Goal: Task Accomplishment & Management: Manage account settings

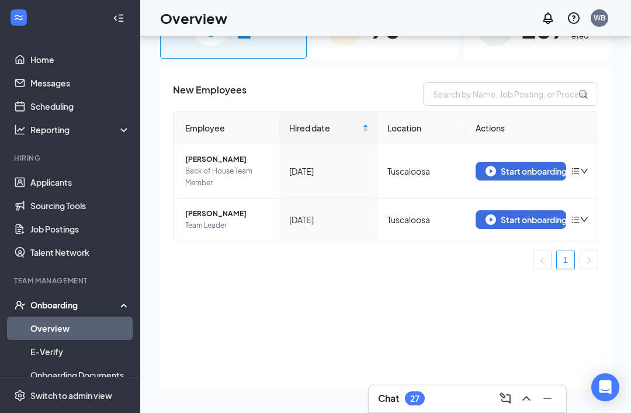
scroll to position [71, 0]
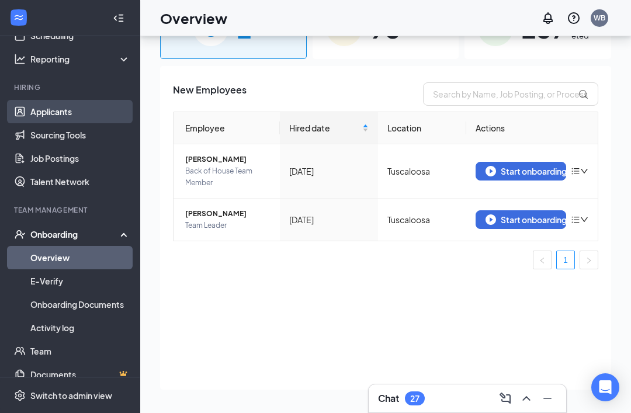
click at [39, 100] on link "Applicants" at bounding box center [80, 111] width 100 height 23
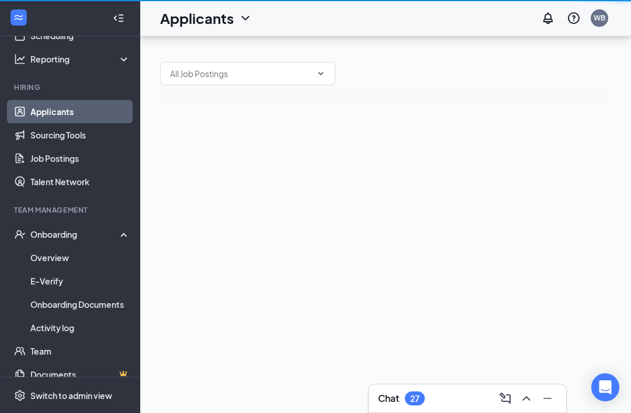
scroll to position [37, 0]
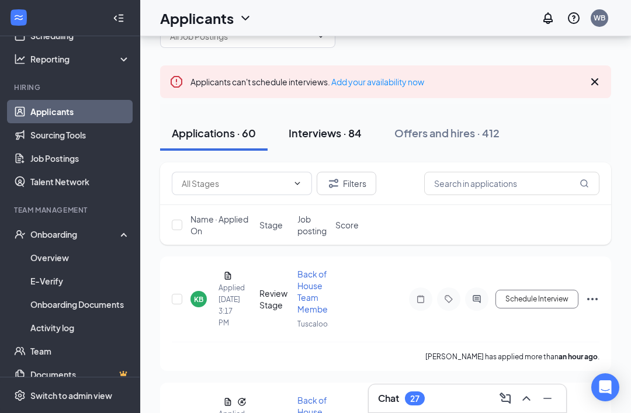
click at [321, 138] on div "Interviews · 84" at bounding box center [325, 133] width 73 height 15
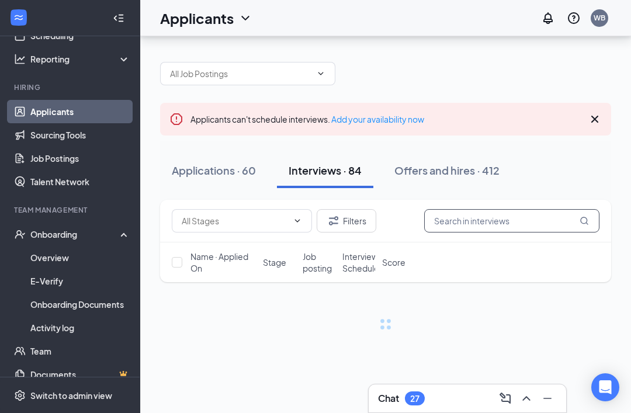
click at [500, 209] on input "text" at bounding box center [511, 220] width 175 height 23
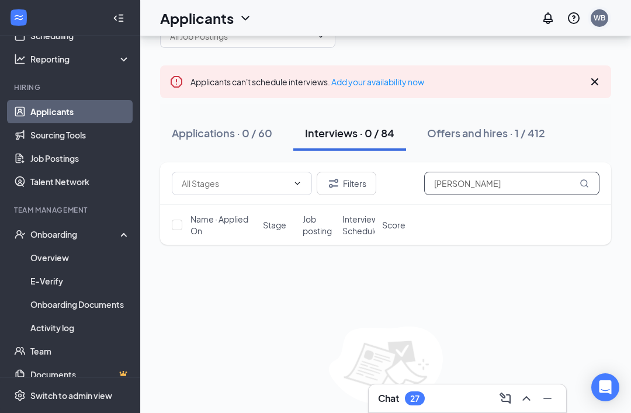
type input "[PERSON_NAME]"
click at [604, 19] on div "WB" at bounding box center [600, 18] width 12 height 10
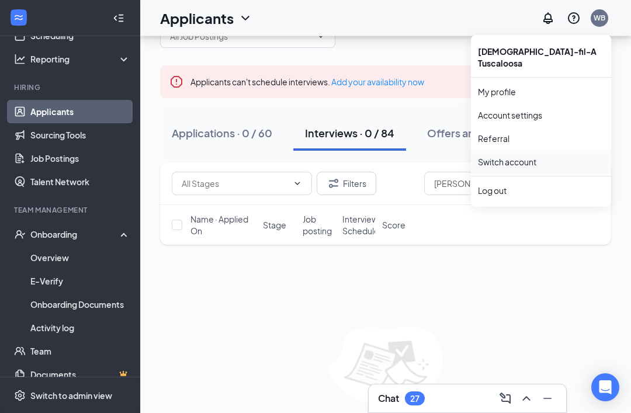
click at [536, 157] on link "Switch account" at bounding box center [507, 162] width 58 height 11
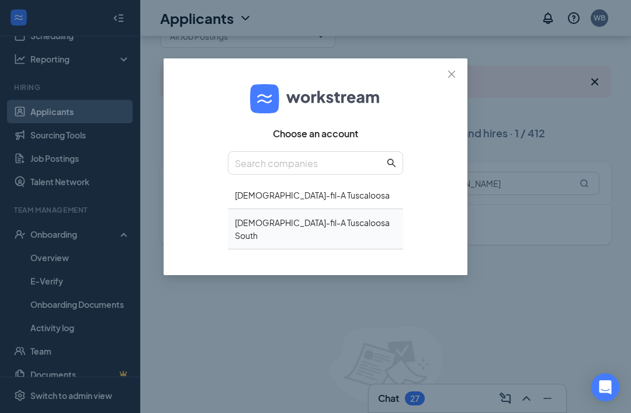
click at [360, 221] on div "[DEMOGRAPHIC_DATA]-fil-A Tuscaloosa South" at bounding box center [315, 229] width 175 height 40
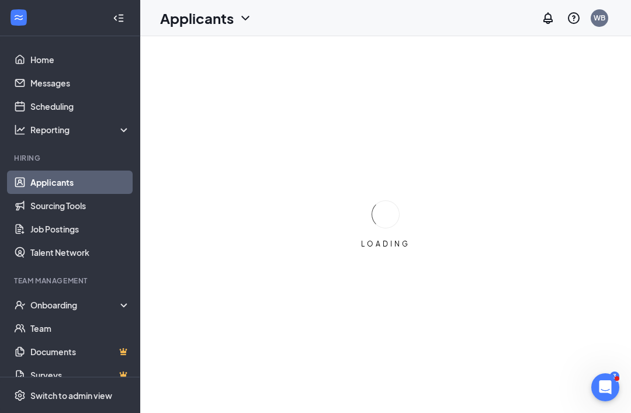
click at [124, 27] on div at bounding box center [118, 17] width 23 height 23
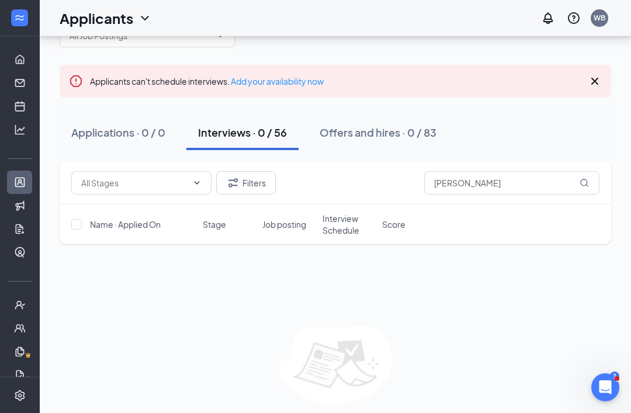
scroll to position [35, 0]
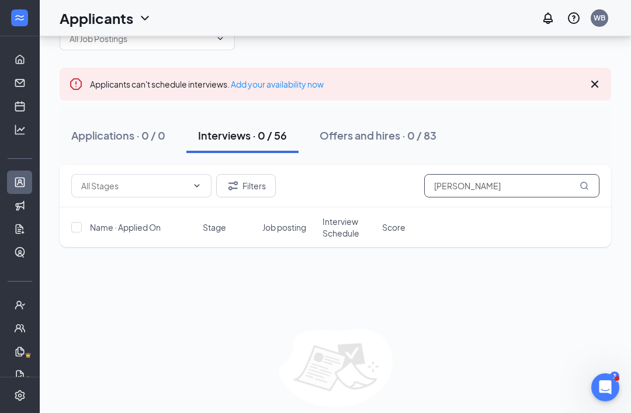
click at [525, 188] on input "[PERSON_NAME]" at bounding box center [511, 185] width 175 height 23
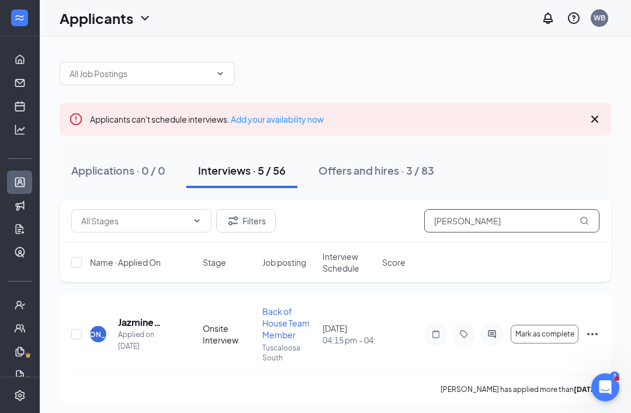
scroll to position [2, 0]
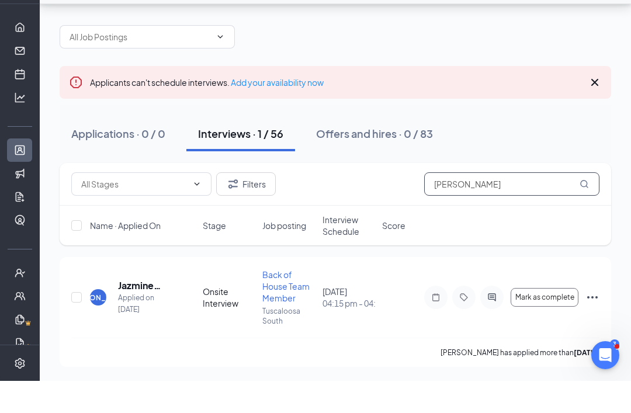
scroll to position [37, 0]
type input "Jazmine"
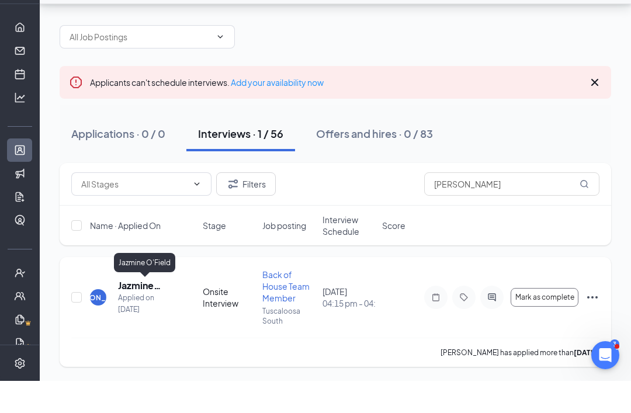
click at [136, 311] on h5 "Jazmine O'Field" at bounding box center [144, 317] width 53 height 13
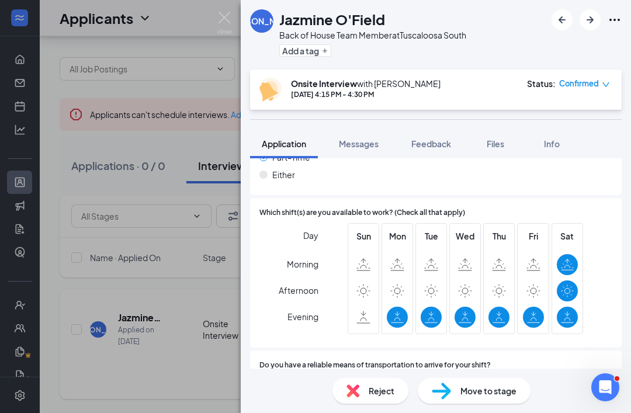
scroll to position [713, 0]
click at [435, 143] on span "Feedback" at bounding box center [431, 143] width 40 height 11
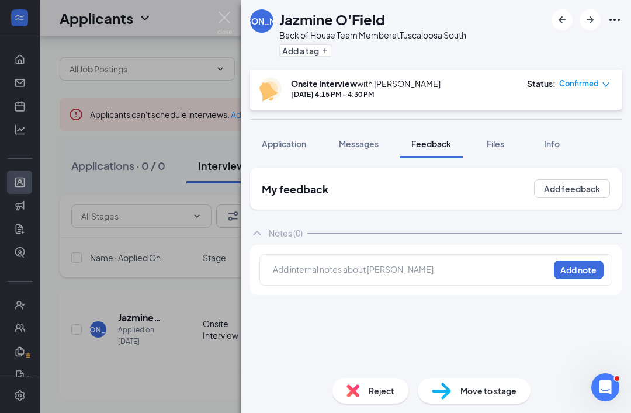
click at [459, 272] on div at bounding box center [410, 270] width 275 height 12
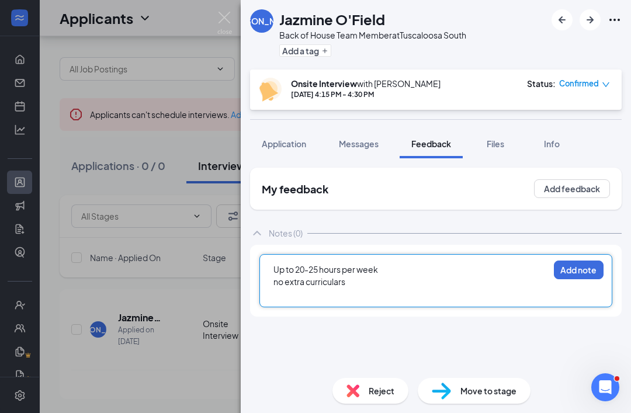
click at [587, 253] on div "Up to 20-25 hours per week no extra curriculars Add note" at bounding box center [436, 281] width 372 height 72
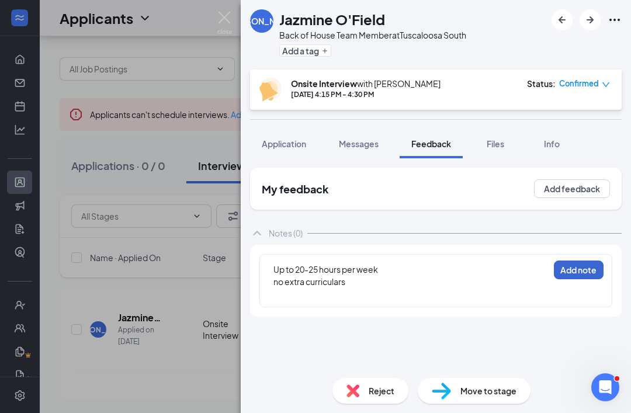
click at [583, 275] on button "Add note" at bounding box center [579, 270] width 50 height 19
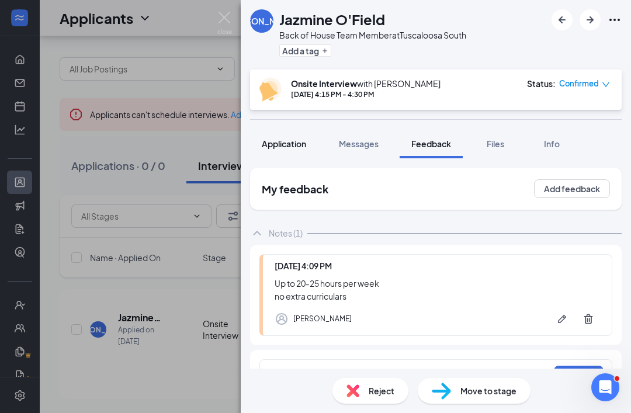
click at [286, 145] on span "Application" at bounding box center [284, 143] width 44 height 11
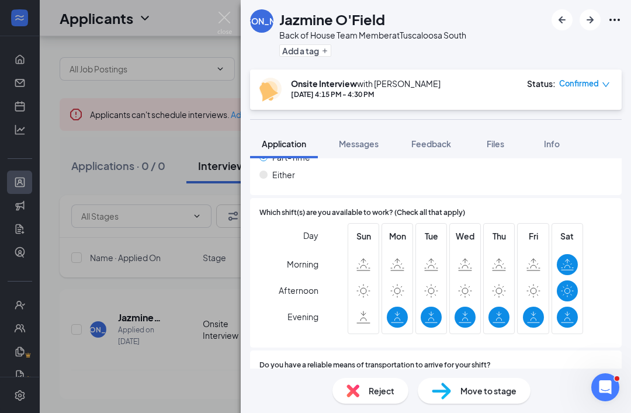
scroll to position [713, 0]
click at [360, 144] on span "Messages" at bounding box center [359, 143] width 40 height 11
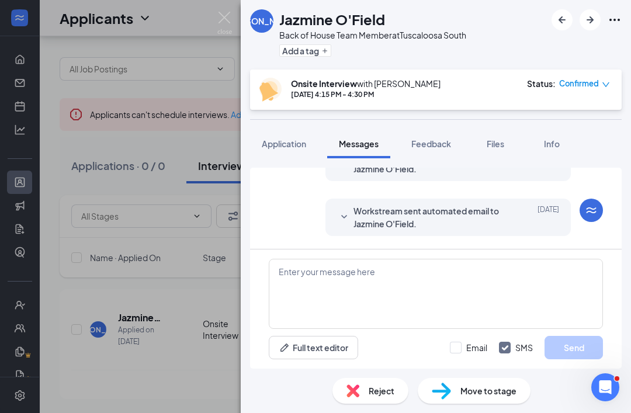
scroll to position [37, 0]
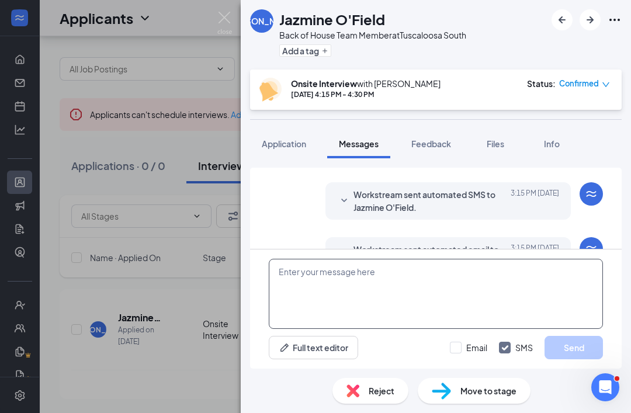
click at [460, 283] on textarea at bounding box center [436, 294] width 334 height 70
click at [434, 138] on span "Feedback" at bounding box center [431, 143] width 40 height 11
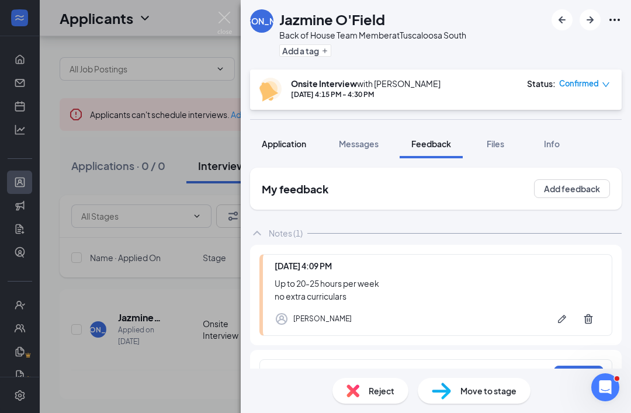
click at [278, 138] on span "Application" at bounding box center [284, 143] width 44 height 11
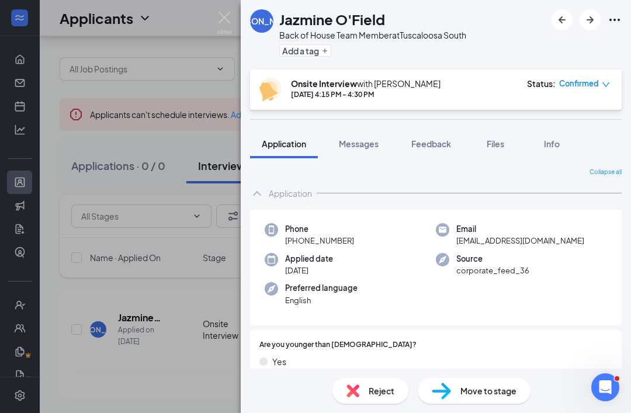
click at [622, 278] on div "Collapse all Application Phone +1 (205) 765-9806 Email jazmine.ofield0903@tcss.…" at bounding box center [436, 263] width 390 height 210
click at [609, 313] on div "Phone +1 (205) 765-9806 Email jazmine.ofield0903@tcss.net Applied date Sep 9 So…" at bounding box center [436, 268] width 372 height 116
click at [261, 189] on icon "ChevronUp" at bounding box center [257, 193] width 14 height 14
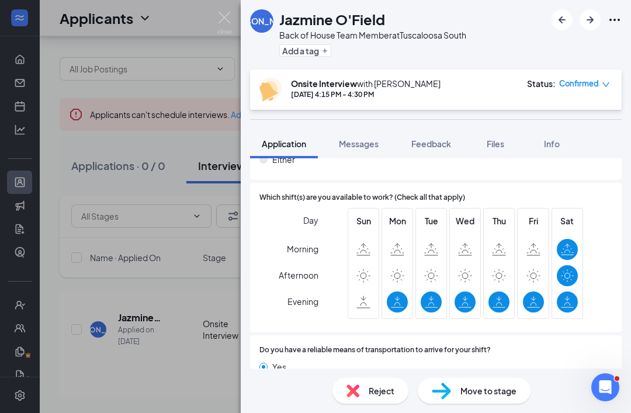
scroll to position [185, 0]
click at [172, 227] on div "JO Jazmine O'Field Back of House Team Member at Tuscaloosa South Add a tag Onsi…" at bounding box center [315, 206] width 631 height 413
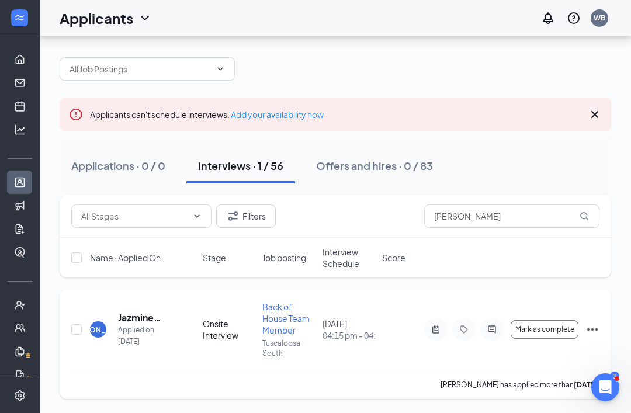
click at [130, 311] on h5 "Jazmine O'Field" at bounding box center [144, 317] width 53 height 13
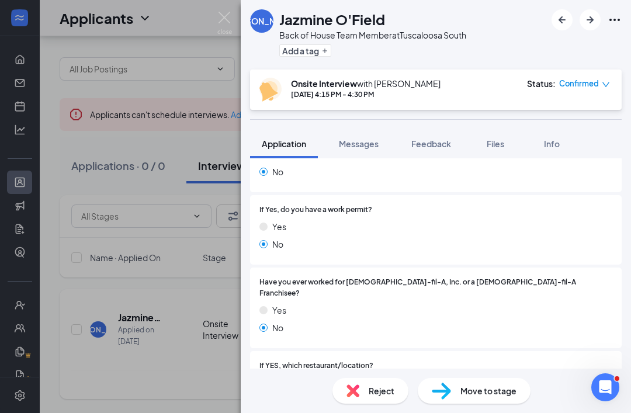
scroll to position [210, 0]
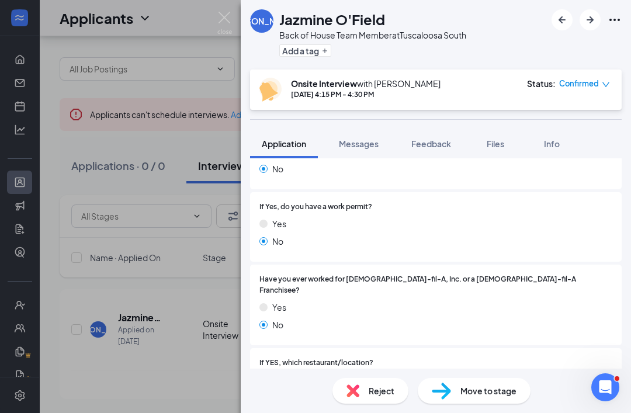
click at [494, 392] on span "Move to stage" at bounding box center [488, 390] width 56 height 13
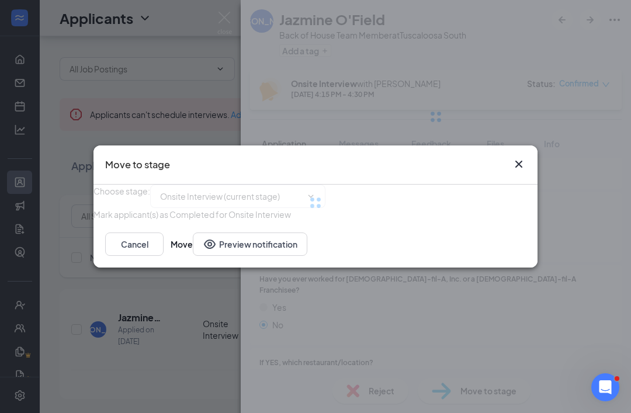
type input "2nd Interview (next stage)"
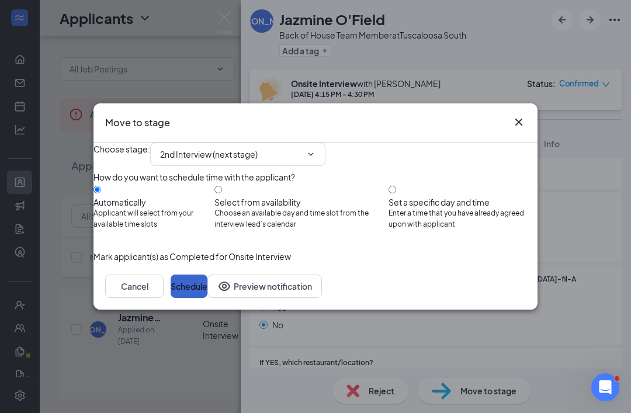
click at [207, 298] on button "Schedule" at bounding box center [189, 286] width 37 height 23
